Goal: Find contact information: Find contact information

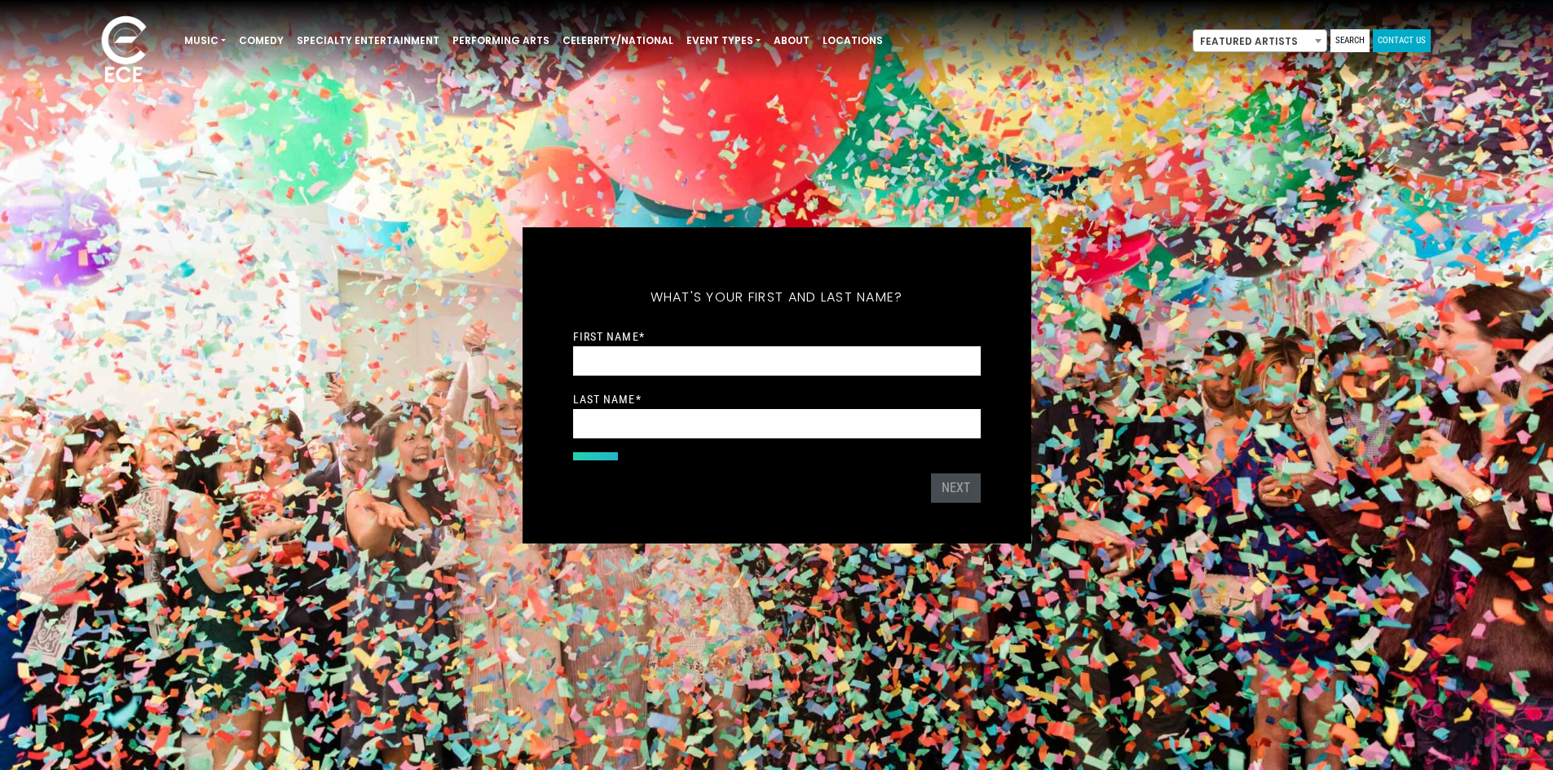
click at [1418, 33] on link "Contact Us" at bounding box center [1402, 40] width 58 height 23
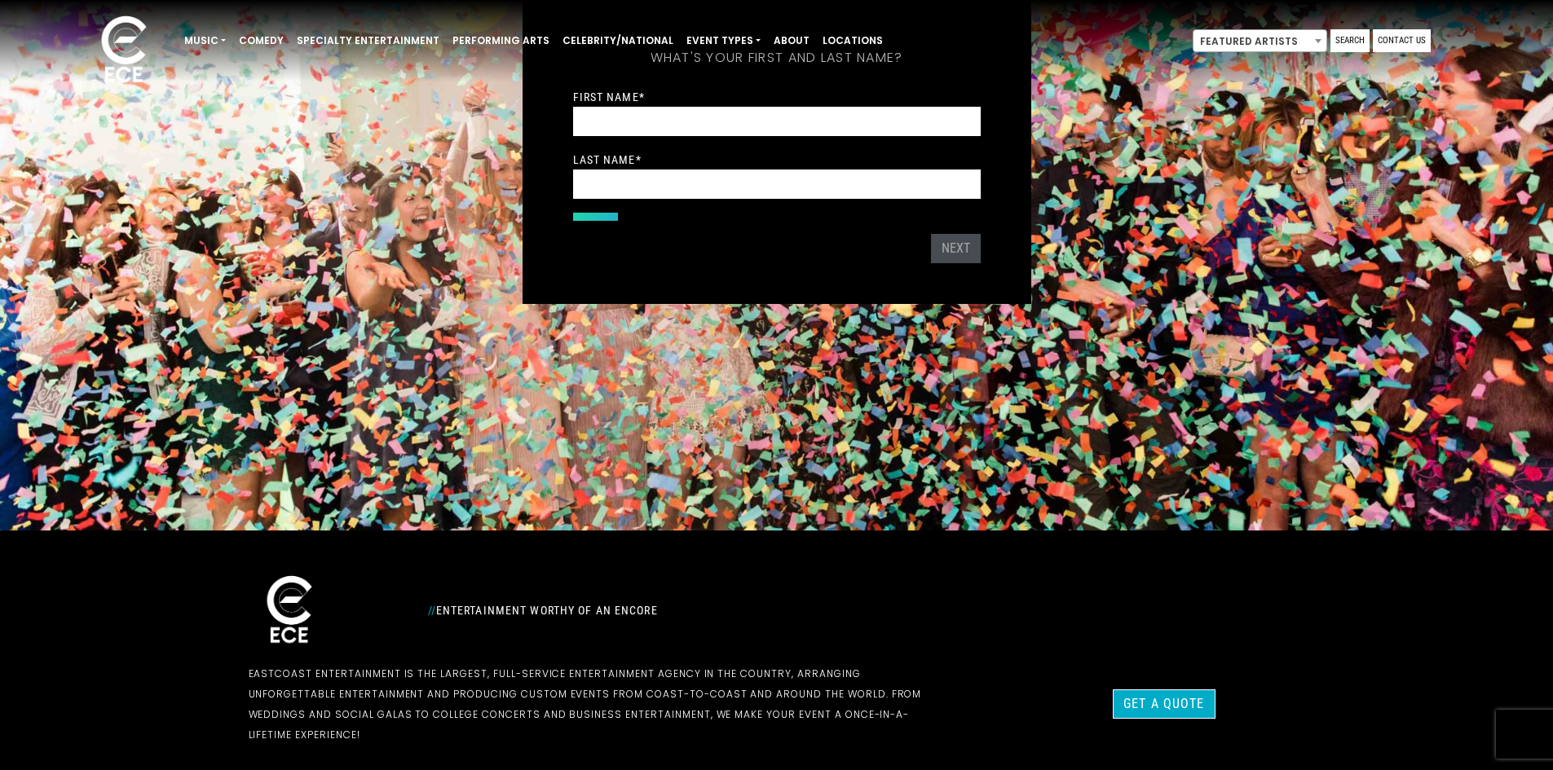
scroll to position [487, 0]
